Goal: Task Accomplishment & Management: Complete application form

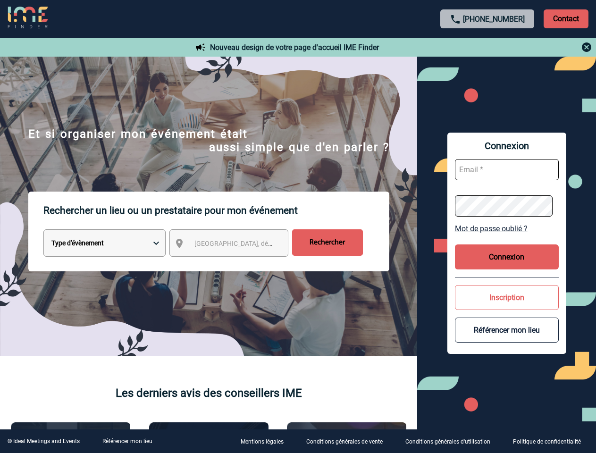
click at [298, 226] on p "Rechercher un lieu ou un prestataire pour mon événement" at bounding box center [216, 211] width 346 height 38
click at [566, 18] on p "Contact" at bounding box center [566, 18] width 45 height 19
click at [487, 47] on div at bounding box center [488, 47] width 210 height 11
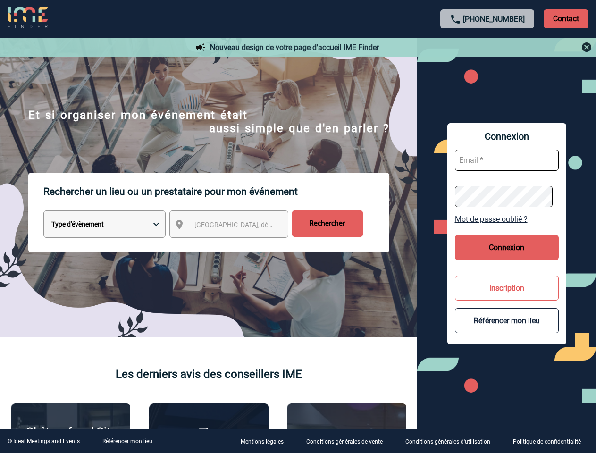
click at [237, 245] on div at bounding box center [245, 186] width 490 height 372
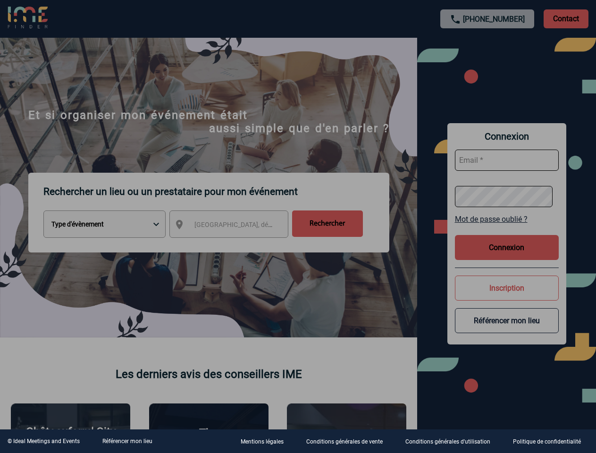
click at [507, 228] on div at bounding box center [298, 226] width 596 height 453
click at [507, 257] on div at bounding box center [298, 226] width 596 height 453
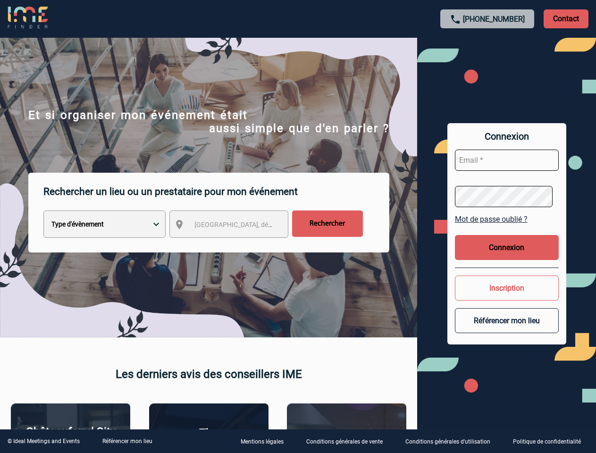
click at [507, 297] on button "Inscription" at bounding box center [507, 288] width 104 height 25
click at [507, 330] on button "Référencer mon lieu" at bounding box center [507, 320] width 104 height 25
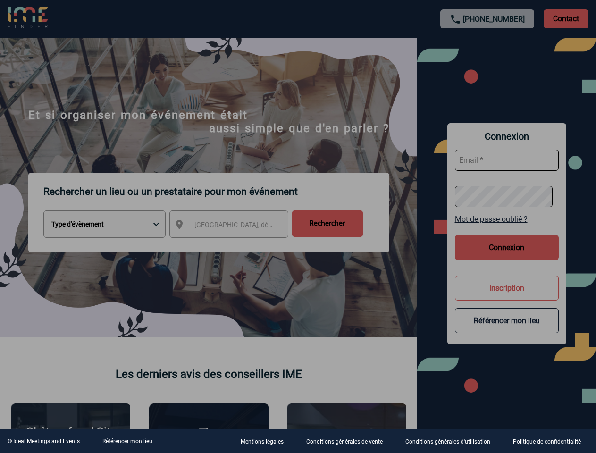
click at [127, 441] on link "Référencer mon lieu" at bounding box center [127, 441] width 50 height 7
